Goal: Task Accomplishment & Management: Complete application form

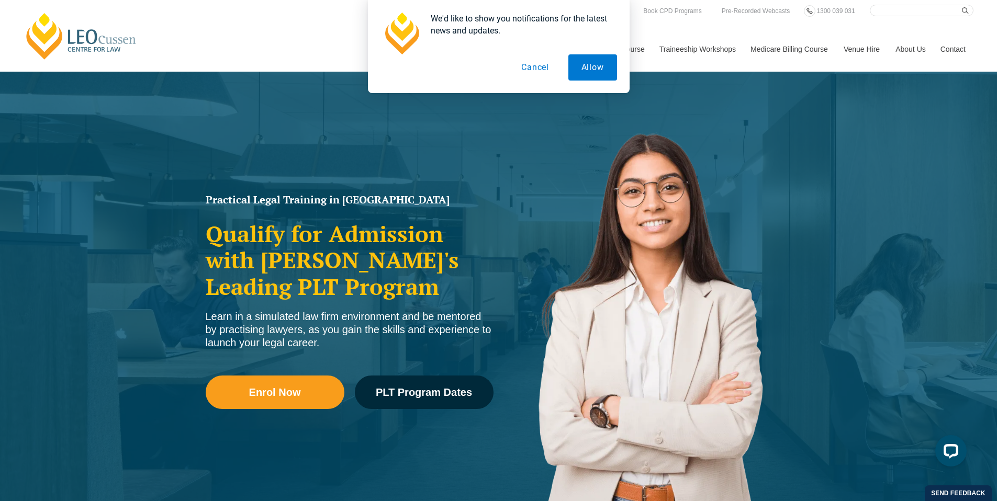
click at [537, 66] on button "Cancel" at bounding box center [535, 67] width 54 height 26
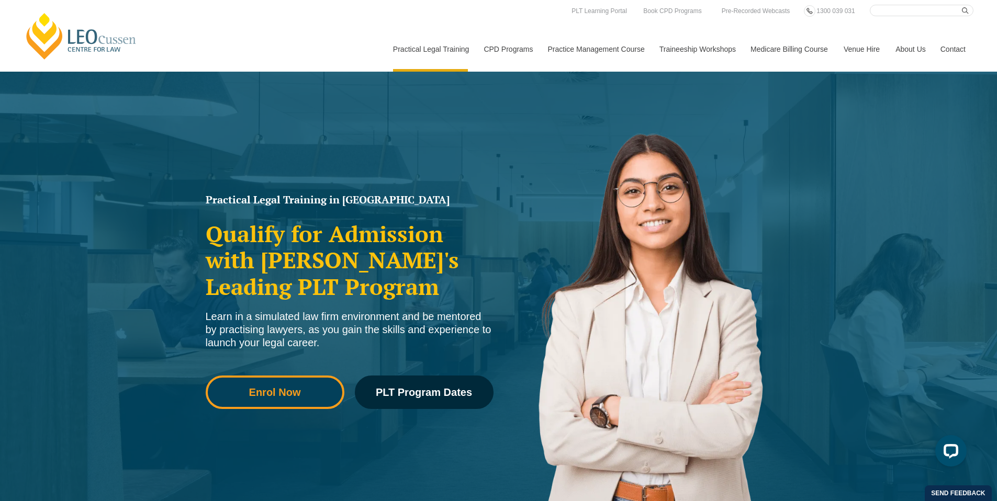
click at [280, 388] on span "Enrol Now" at bounding box center [275, 392] width 52 height 10
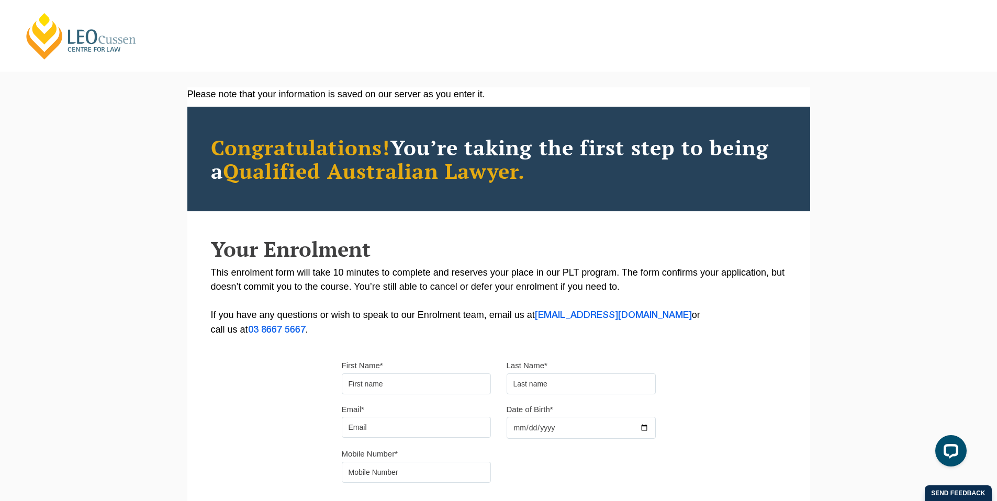
click at [64, 29] on link "[PERSON_NAME] Centre for Law" at bounding box center [82, 36] width 116 height 49
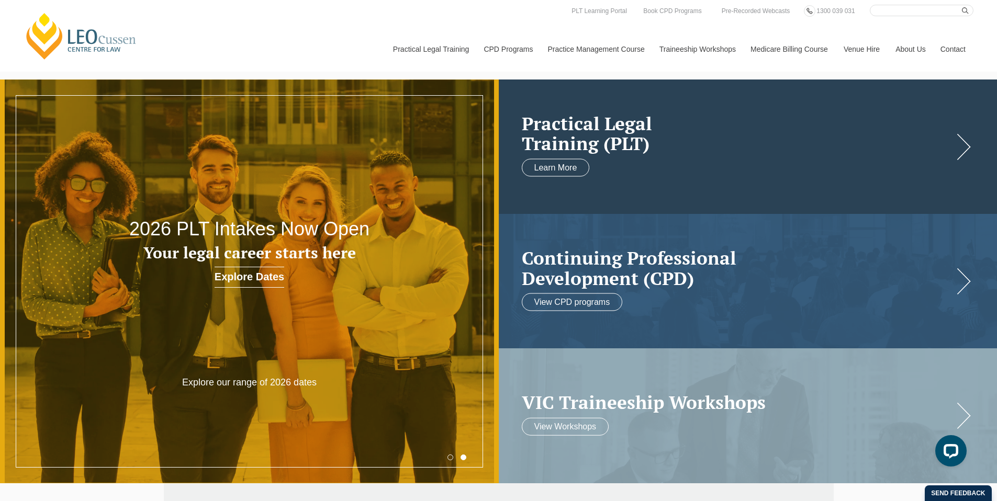
click at [680, 159] on link at bounding box center [748, 147] width 499 height 134
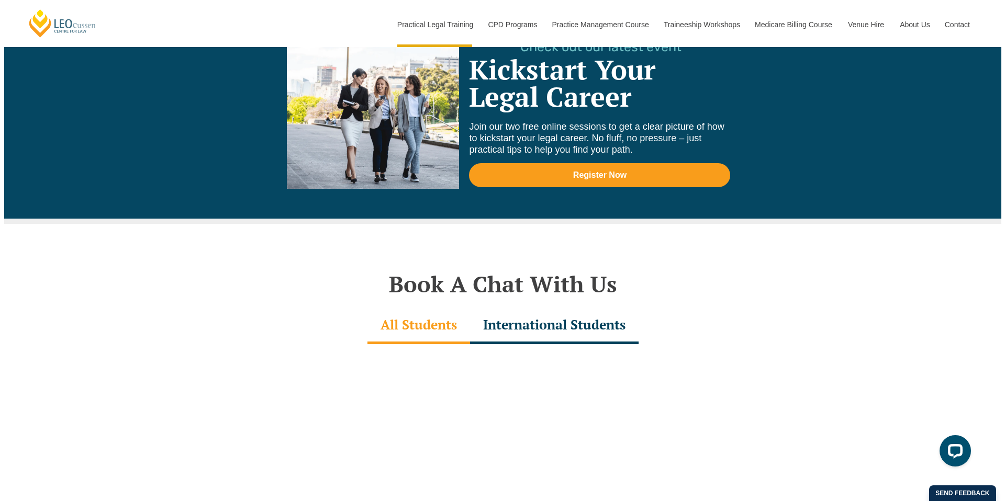
scroll to position [3003, 0]
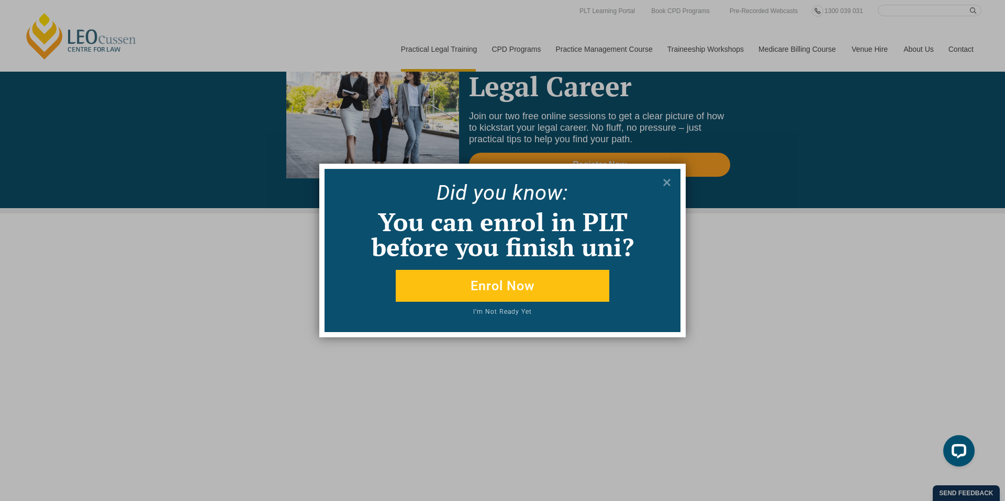
click at [529, 292] on button "Enrol Now" at bounding box center [502, 286] width 213 height 32
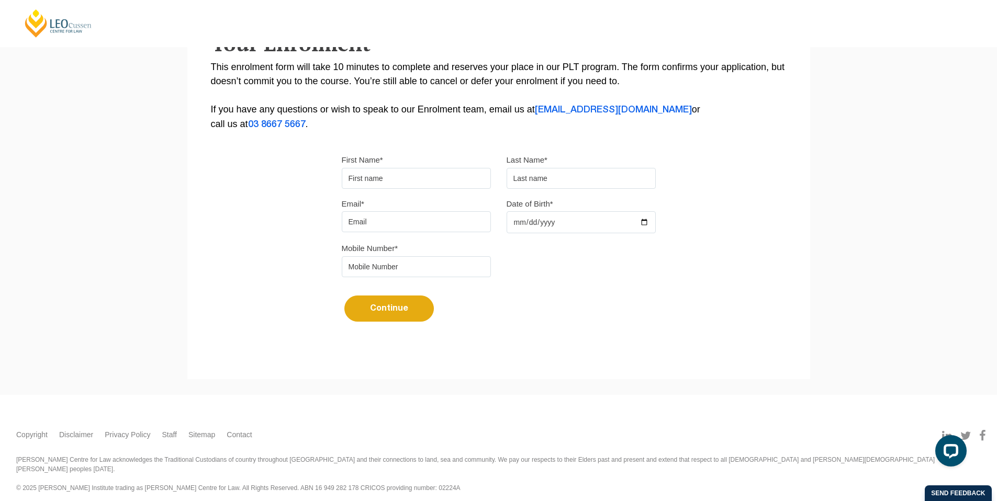
scroll to position [206, 0]
click at [402, 183] on input "First Name*" at bounding box center [416, 177] width 149 height 21
type input "Luke"
type input "Girke"
type input "lukegirke@gmail.com"
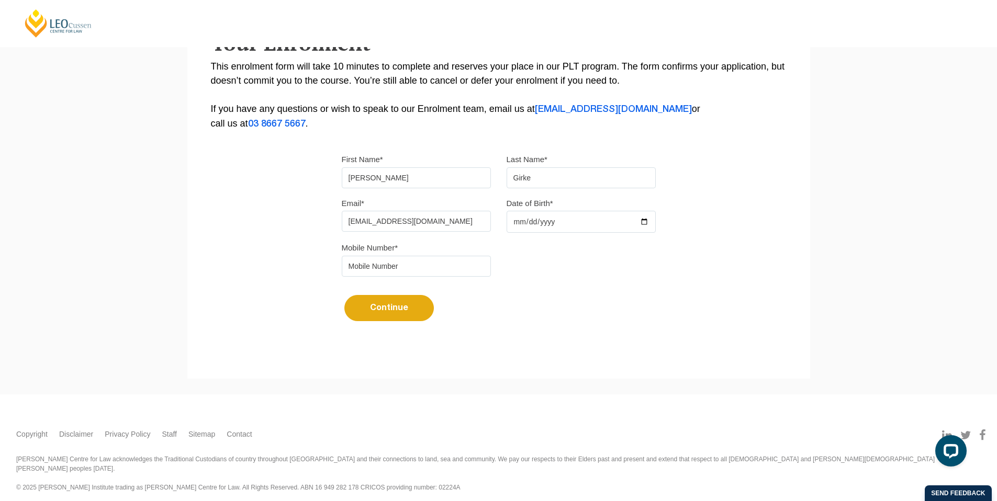
type input "0417058305"
click at [537, 224] on input "Date of Birth*" at bounding box center [580, 222] width 149 height 22
click at [641, 224] on input "Date of Birth*" at bounding box center [580, 222] width 149 height 22
click at [549, 227] on input "2025-09-25" at bounding box center [580, 222] width 149 height 22
click at [644, 225] on input "2025-09-25" at bounding box center [580, 222] width 149 height 22
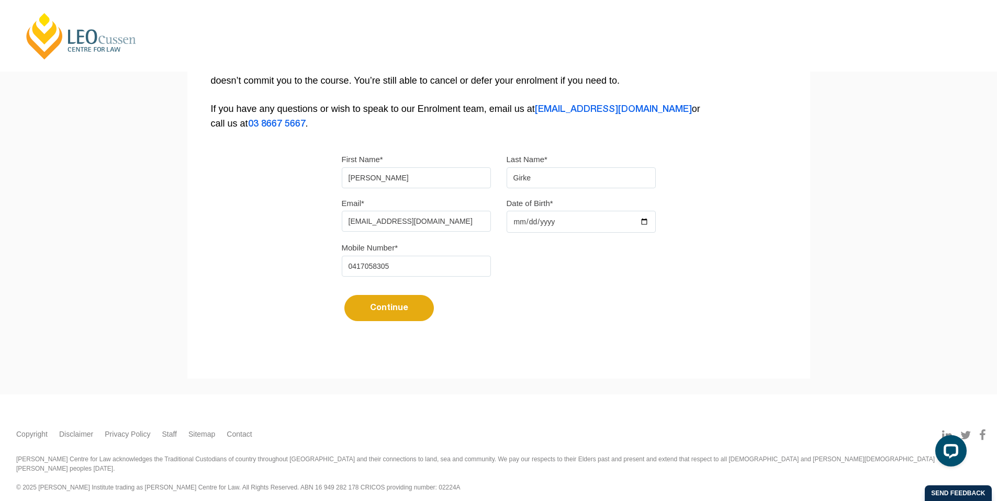
click at [642, 222] on input "2025-09-25" at bounding box center [580, 222] width 149 height 22
type input "1994-09-25"
click at [415, 310] on button "Continue" at bounding box center [388, 308] width 89 height 26
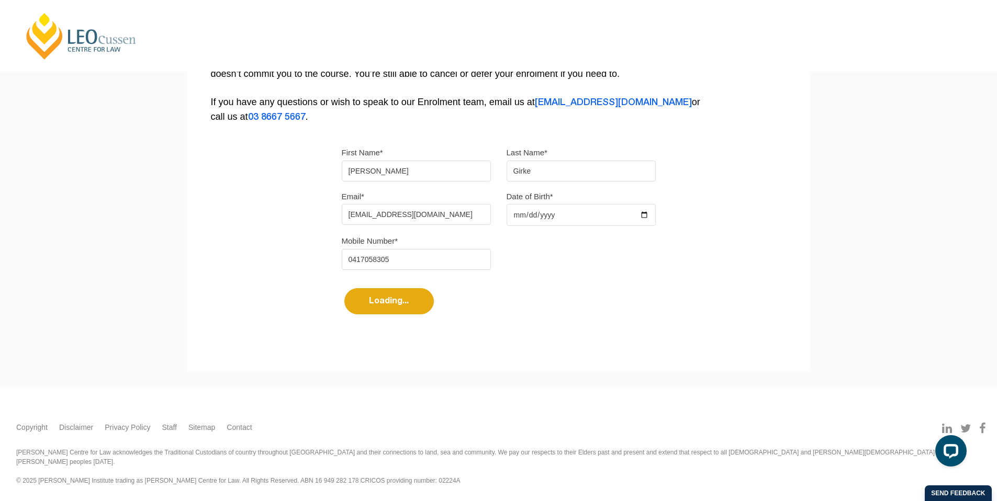
select select
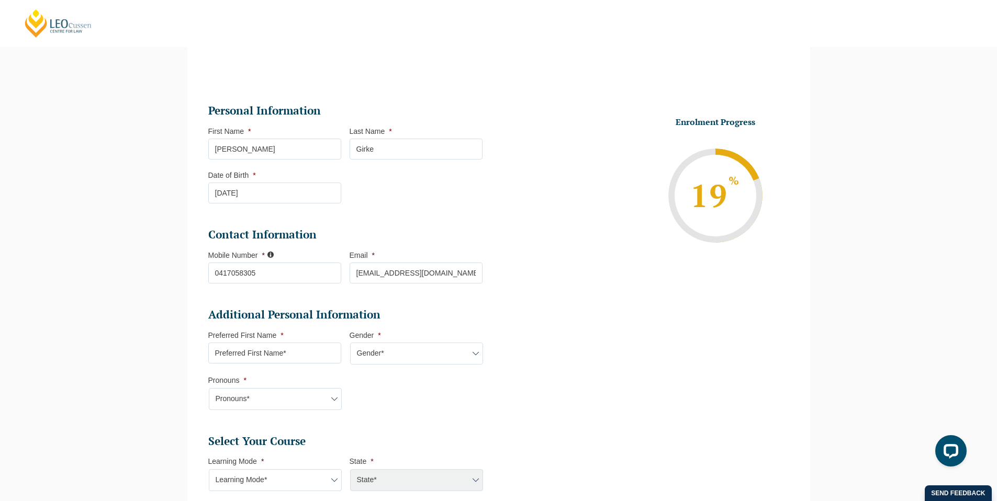
scroll to position [91, 0]
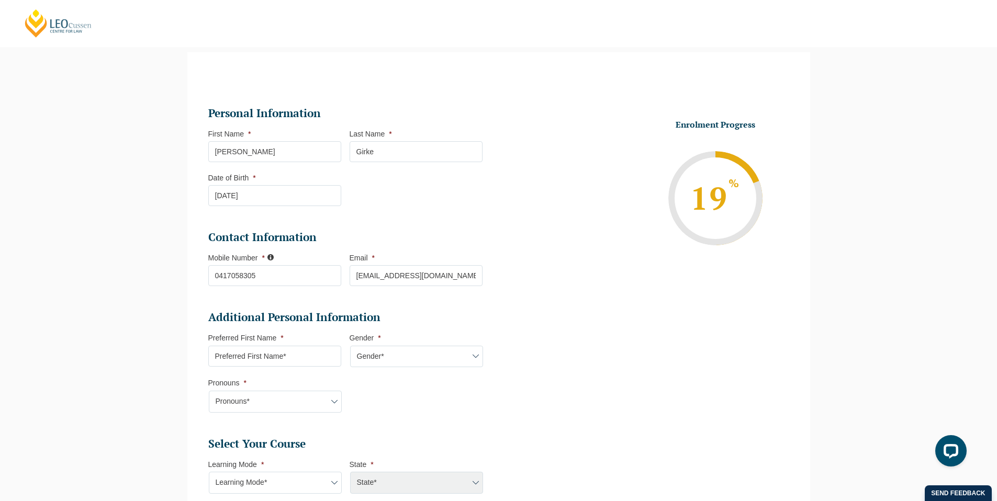
click at [306, 357] on input "Preferred First Name *" at bounding box center [274, 356] width 133 height 21
type input "Luke"
select select "VIC"
select select
click at [397, 357] on select "Gender* Male Female Nonbinary Intersex Prefer not to disclose Other" at bounding box center [416, 357] width 133 height 22
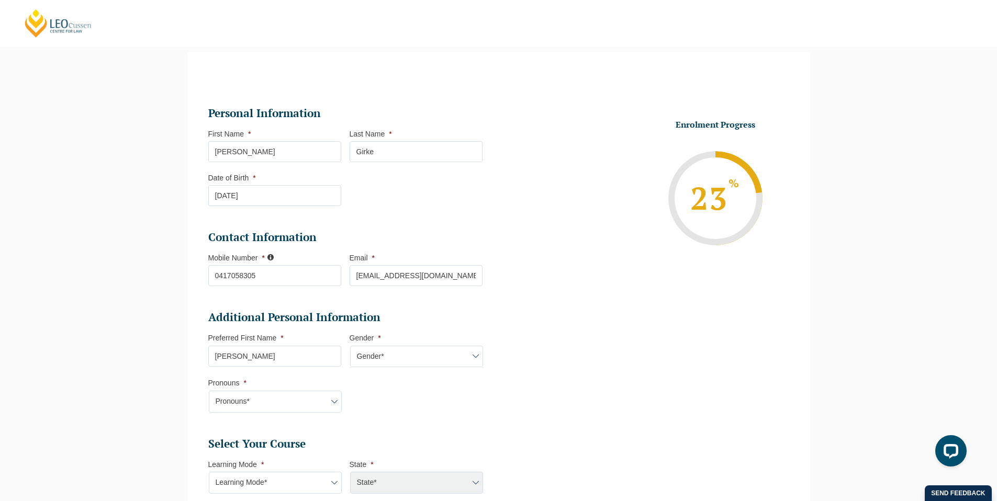
select select "Male"
click at [318, 403] on select "Pronouns* She/Her/Hers He/Him/His They/Them/Theirs Other Prefer not to disclose" at bounding box center [275, 402] width 133 height 22
select select "He/Him/His"
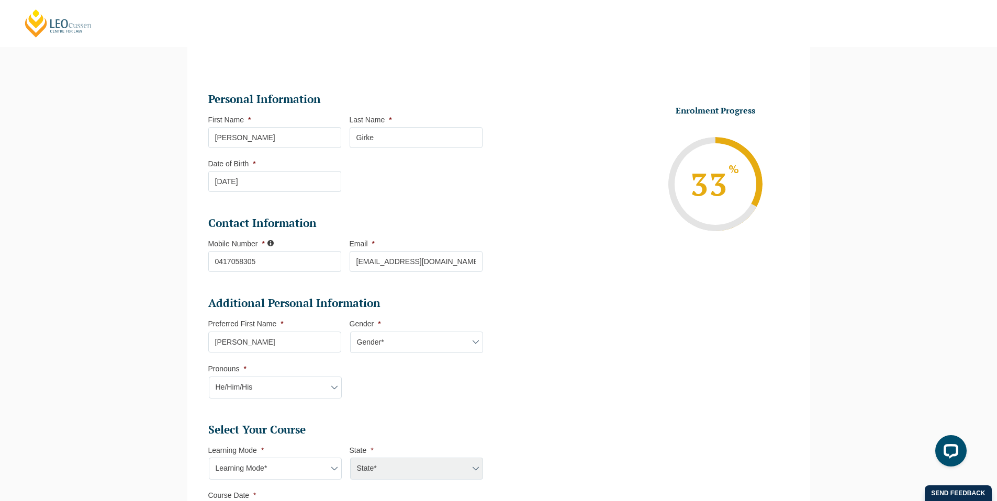
scroll to position [160, 0]
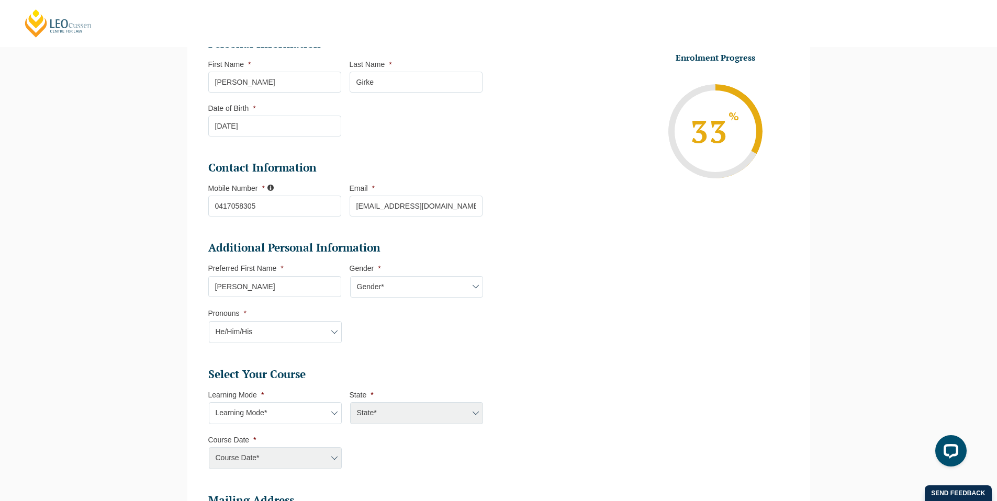
click at [325, 414] on select "Learning Mode* Online Full Time Learning Online Part Time Learning Blended Full…" at bounding box center [275, 413] width 133 height 22
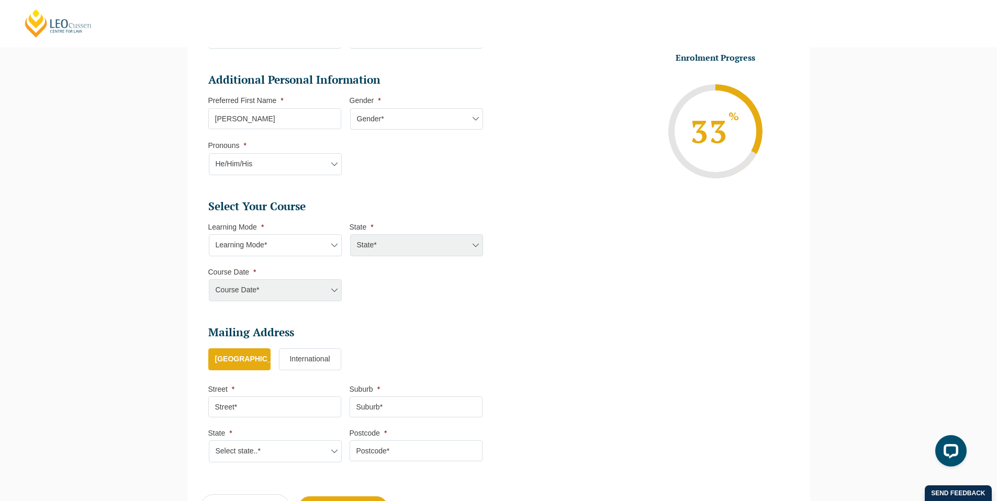
scroll to position [344, 0]
